Goal: Navigation & Orientation: Find specific page/section

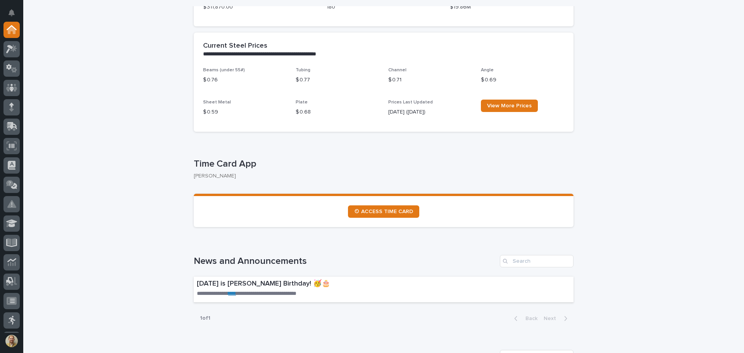
scroll to position [388, 0]
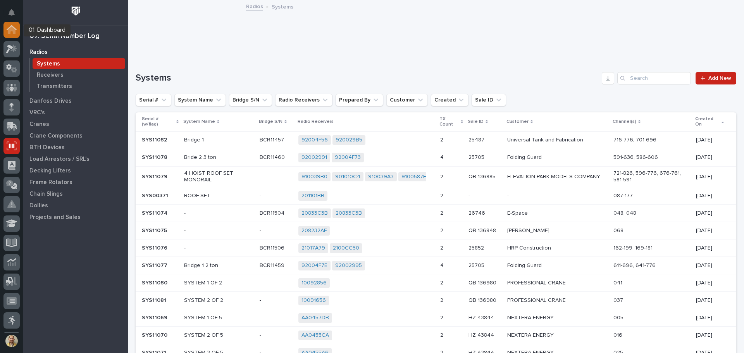
click at [12, 35] on div at bounding box center [11, 30] width 16 height 16
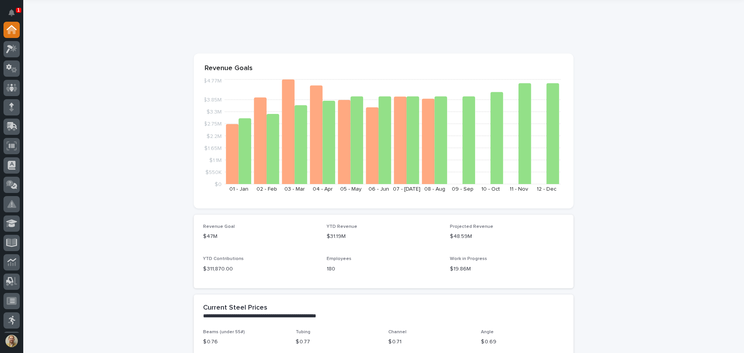
scroll to position [221, 0]
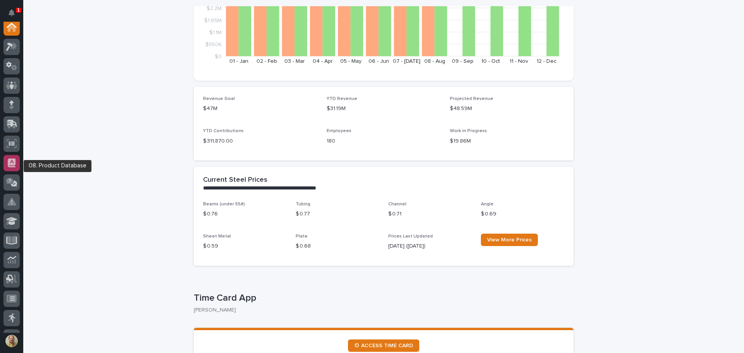
scroll to position [0, 0]
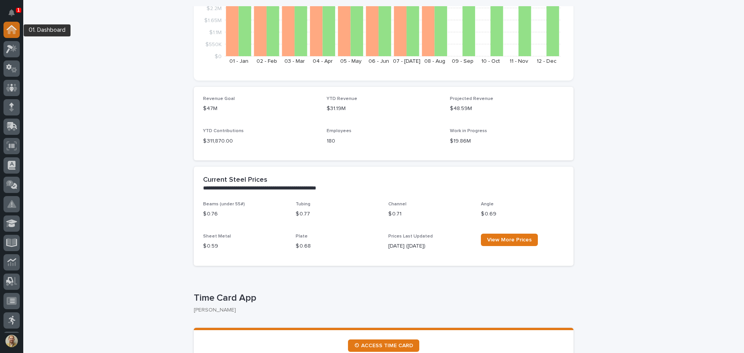
click at [12, 26] on icon at bounding box center [12, 27] width 10 height 5
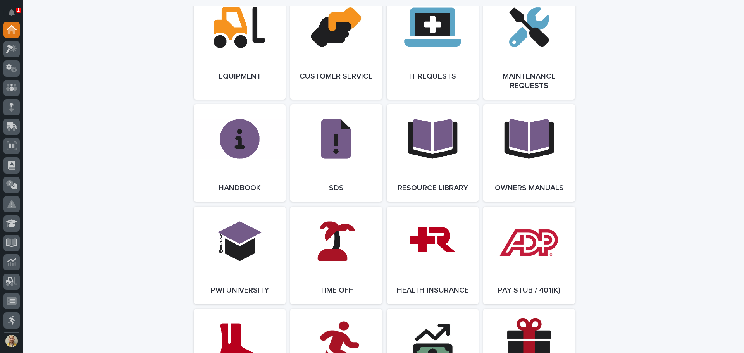
scroll to position [1085, 0]
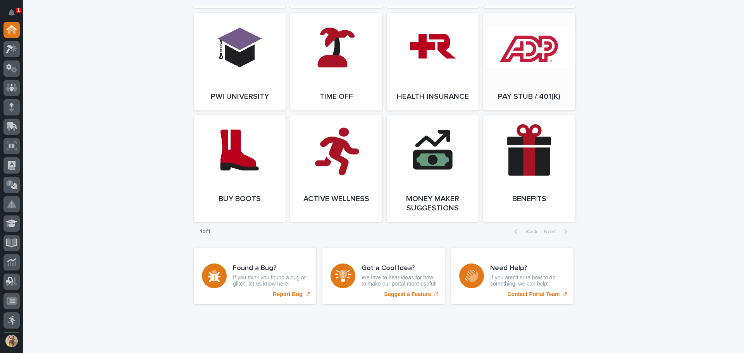
click at [496, 78] on link "Open Link" at bounding box center [529, 62] width 92 height 98
